Goal: Task Accomplishment & Management: Manage account settings

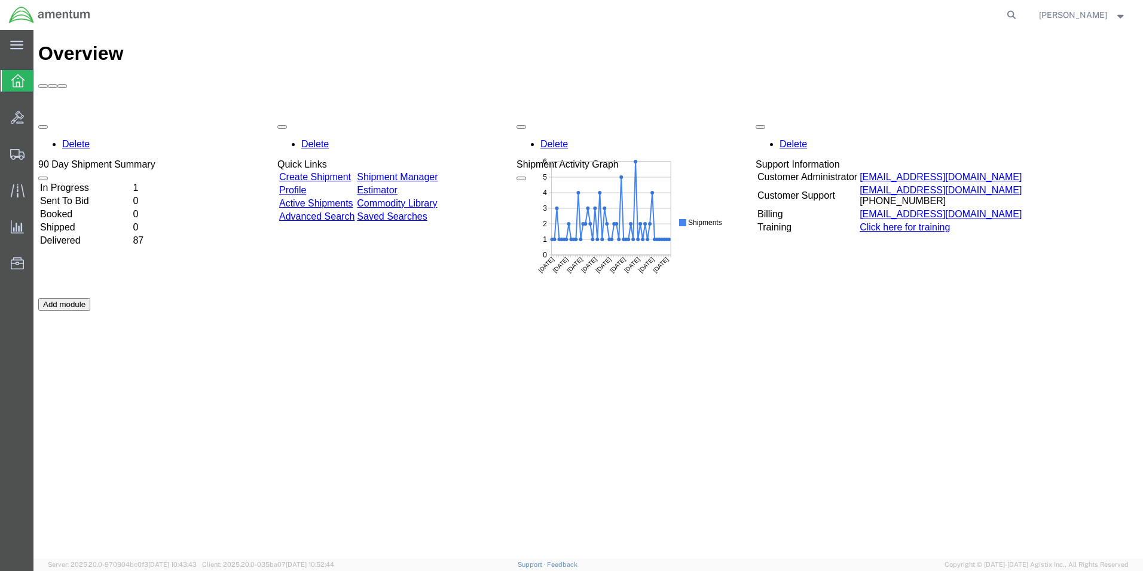
click at [92, 118] on div "Delete 90 Day Shipment Summary In Progress 1 Sent To Bid 0 Booked 0 Shipped 0 D…" at bounding box center [588, 297] width 1100 height 359
click at [95, 182] on td "In Progress" at bounding box center [85, 188] width 92 height 12
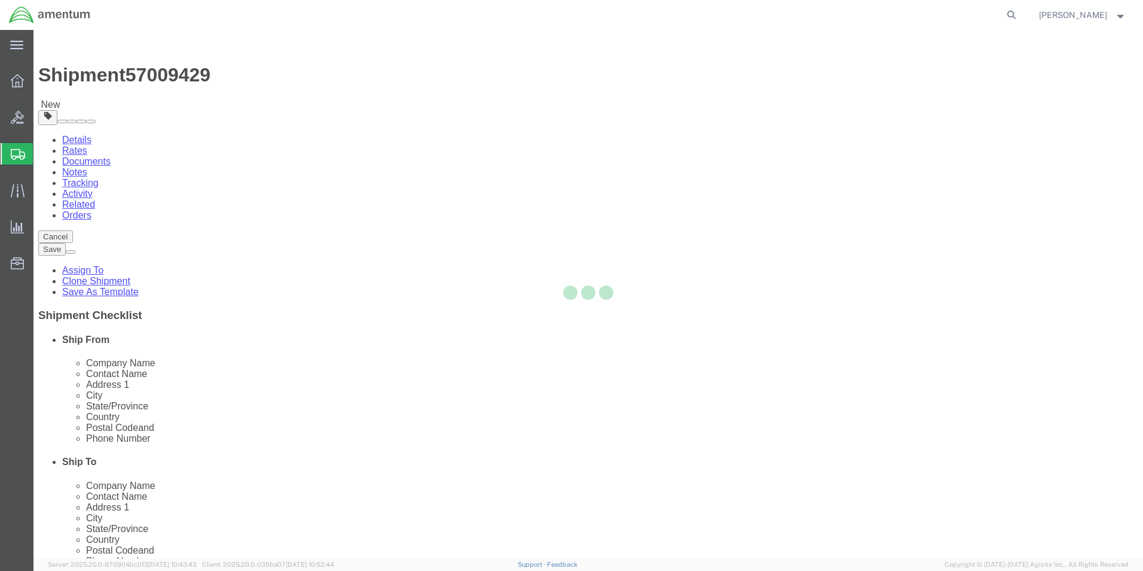
select select "42656"
select select
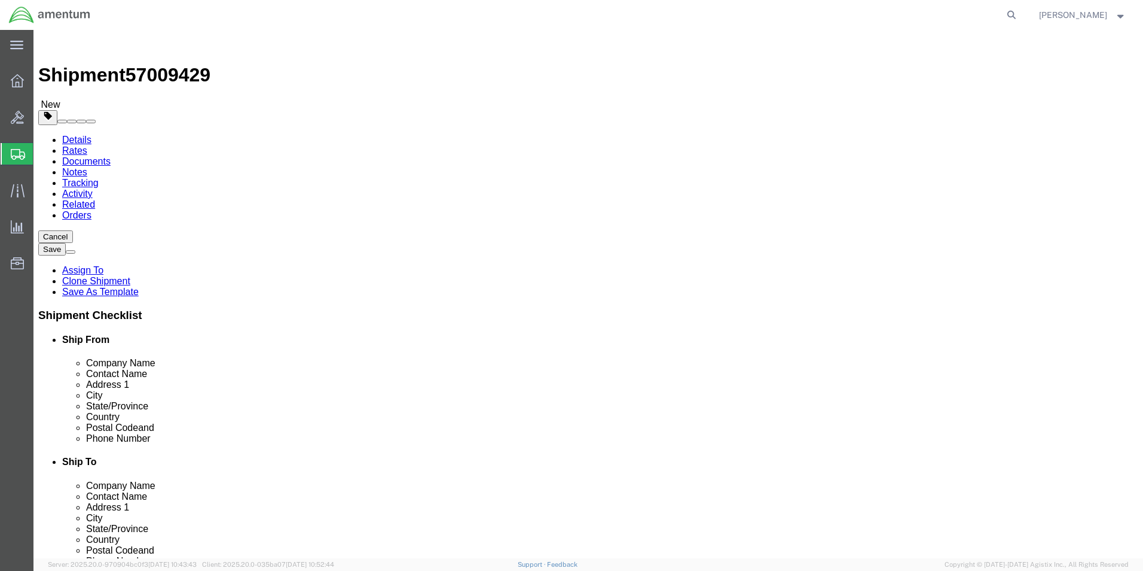
click input "[STREET_ADDRESS]"
type input "[STREET_ADDRESS]"
drag, startPoint x: 764, startPoint y: 270, endPoint x: 691, endPoint y: 274, distance: 73.7
click input "WARRANTY LOCATION ATTN: WARRANTY"
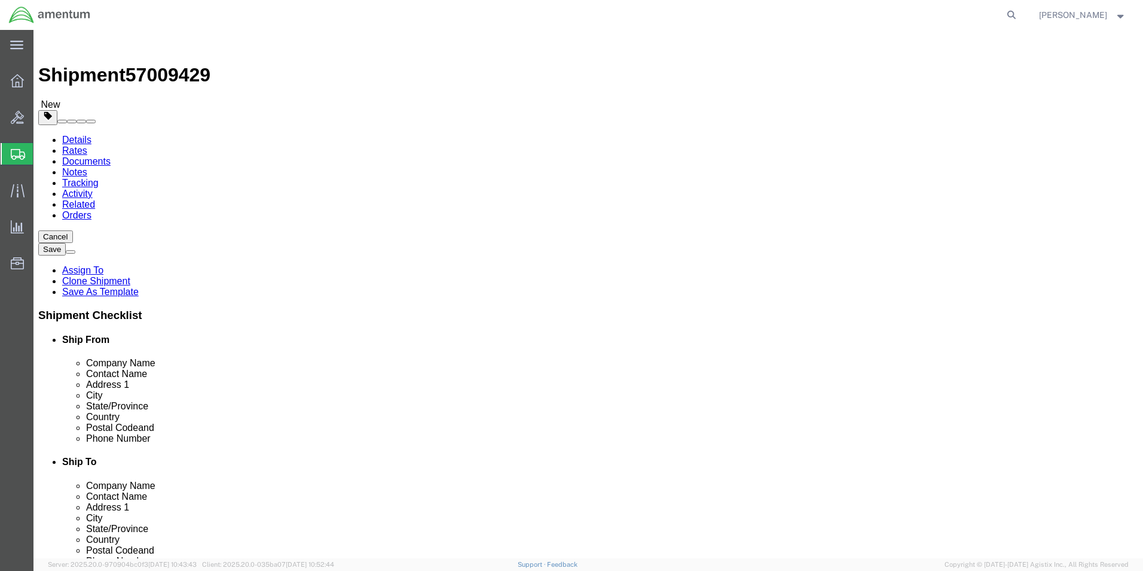
drag, startPoint x: 766, startPoint y: 268, endPoint x: 591, endPoint y: 266, distance: 174.6
click div "WARRANTY LOCATION ATTN: WARRANTY"
drag, startPoint x: 766, startPoint y: 247, endPoint x: 593, endPoint y: 248, distance: 173.4
click div "WARRANTY PROGRAM AND CORE DEPT"
paste input "LOCATION ATTN: WARRANTY"
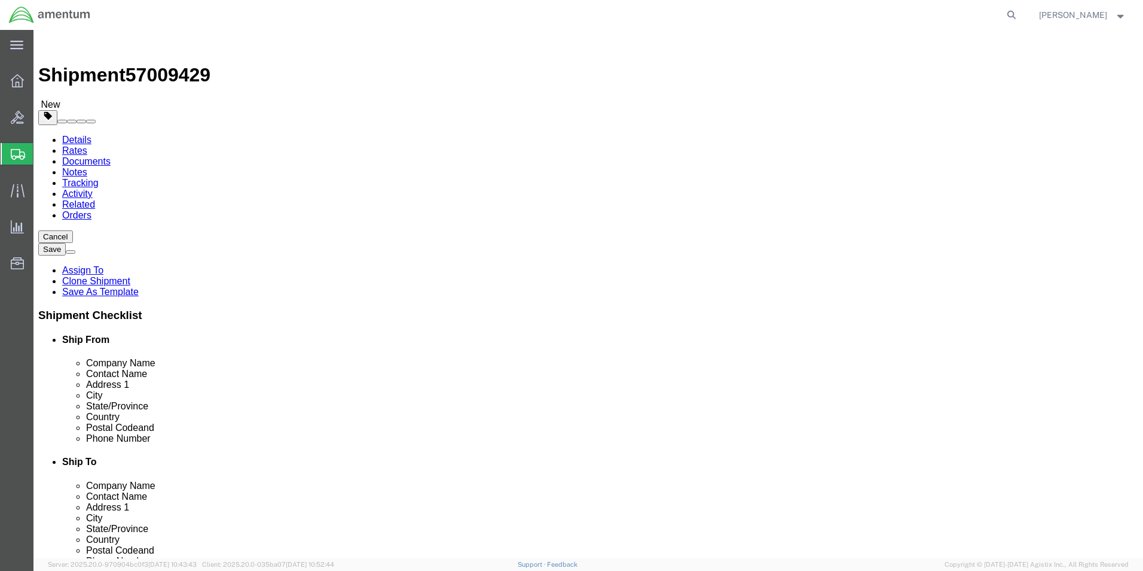
type input "WARRANTY LOCATION ATTN: WARRANTY"
drag, startPoint x: 695, startPoint y: 292, endPoint x: 595, endPoint y: 295, distance: 99.9
click input "[STREET_ADDRESS]"
type input "DOCK R5"
click input "text"
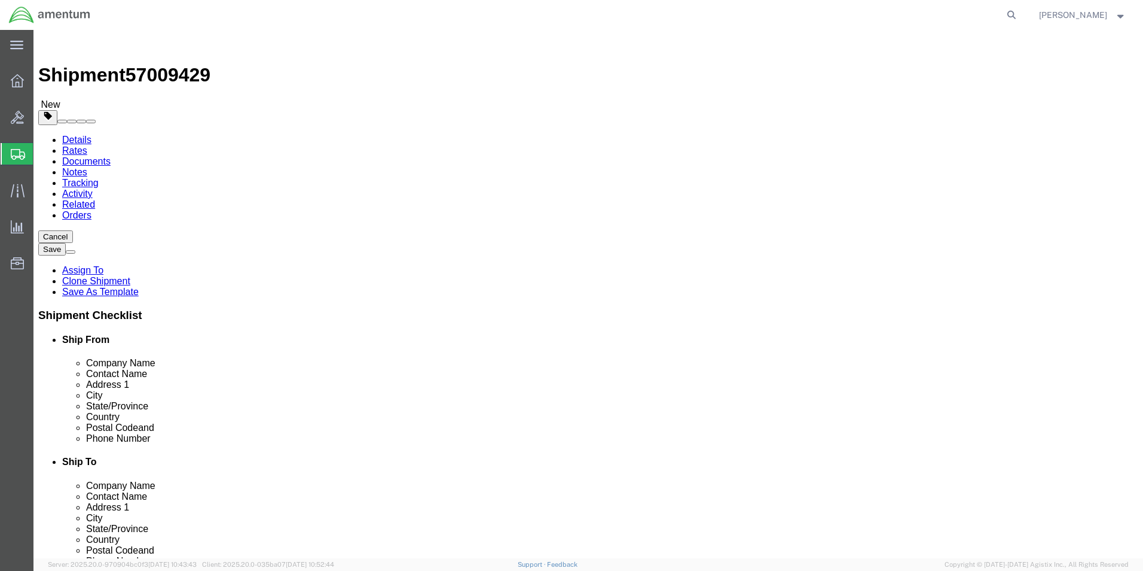
paste input "[STREET_ADDRESS],"
type input "[STREET_ADDRESS],"
click icon
click button "Rate Shipment"
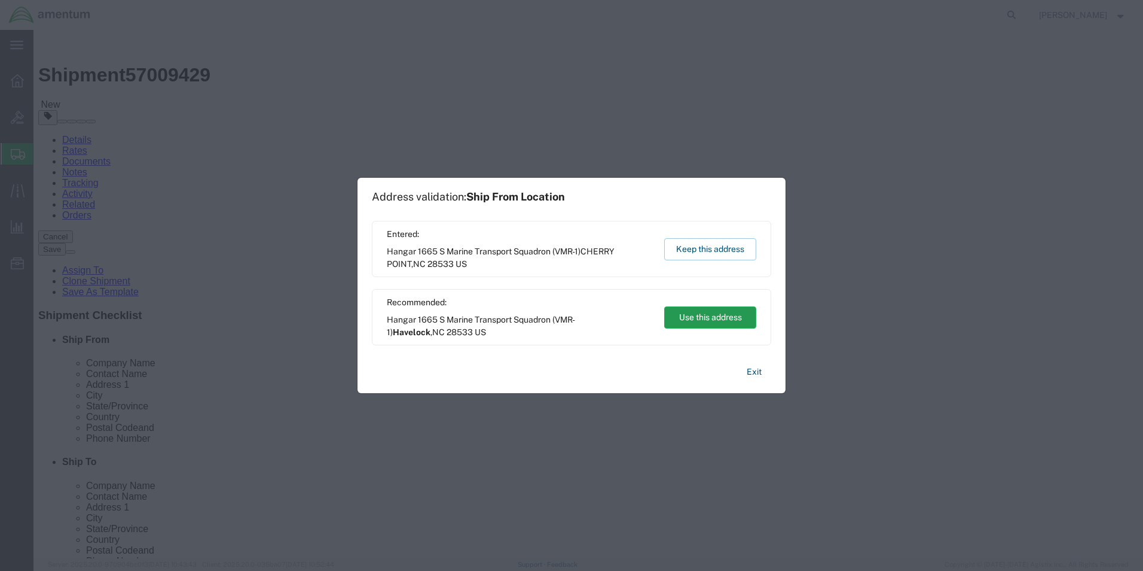
click at [734, 312] on button "Use this address" at bounding box center [710, 317] width 92 height 22
